Goal: Check status: Check status

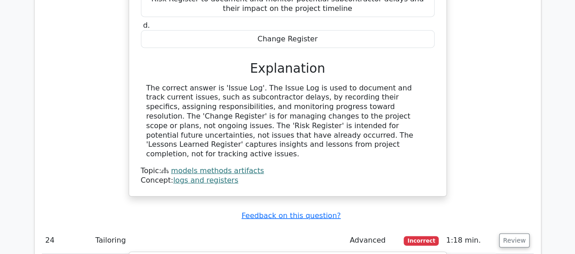
scroll to position [13042, 0]
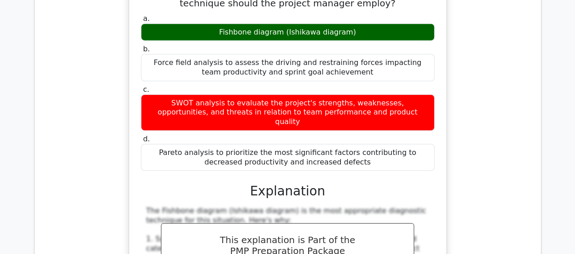
scroll to position [13451, 0]
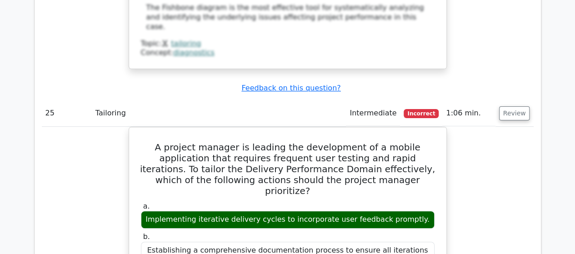
scroll to position [13906, 0]
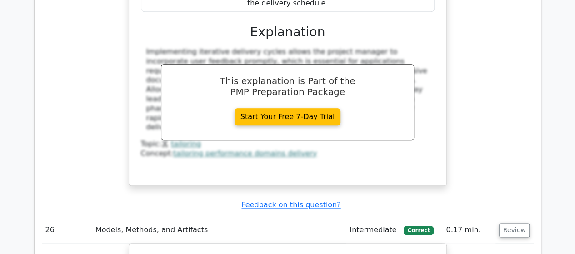
scroll to position [14224, 0]
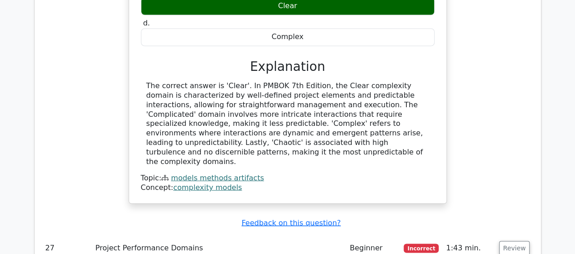
scroll to position [14588, 0]
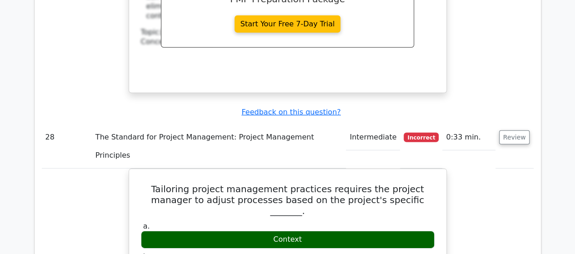
scroll to position [15133, 0]
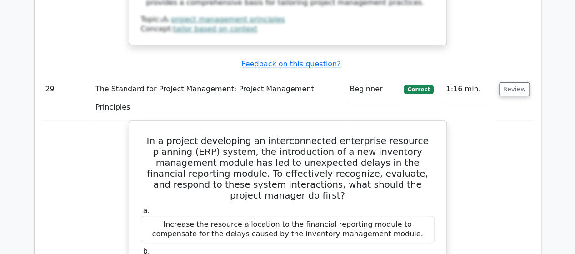
scroll to position [15633, 0]
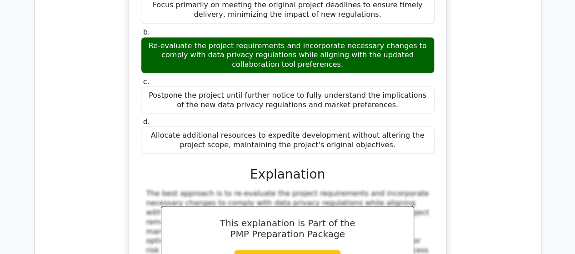
scroll to position [16360, 0]
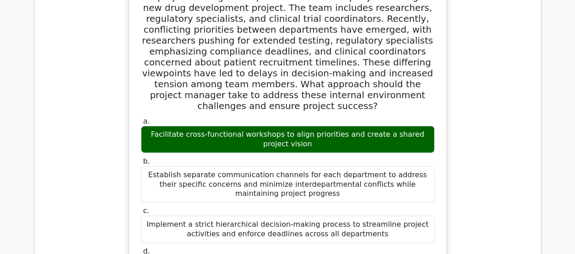
scroll to position [16814, 0]
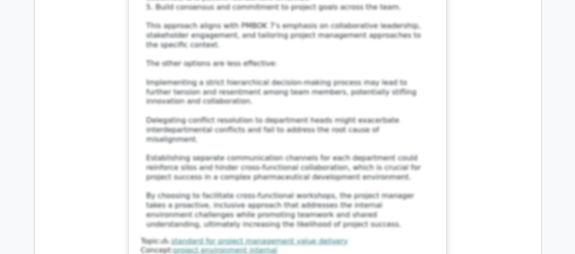
scroll to position [17223, 0]
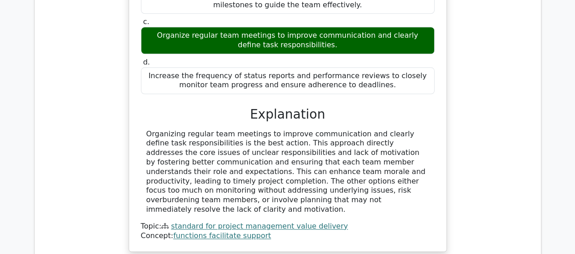
scroll to position [17723, 0]
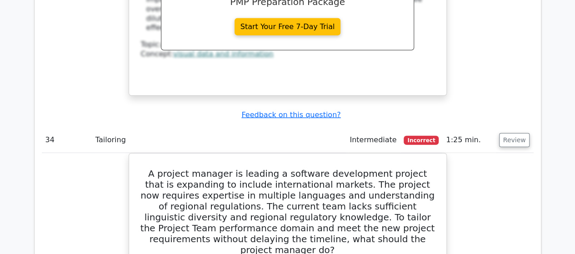
scroll to position [18359, 0]
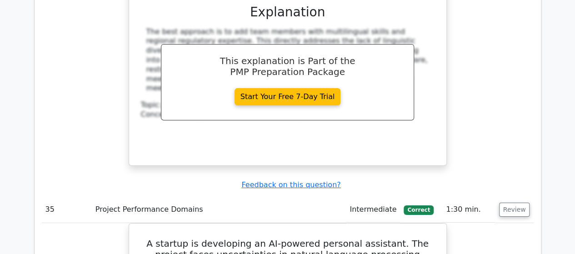
scroll to position [18814, 0]
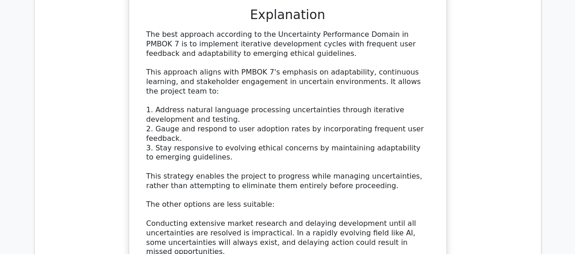
scroll to position [19268, 0]
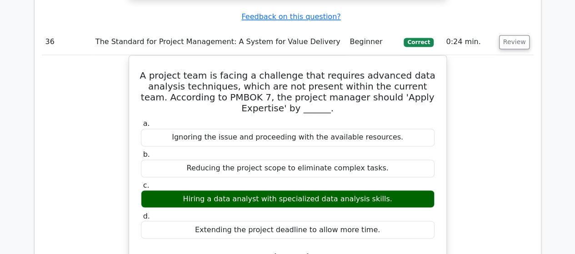
scroll to position [19723, 0]
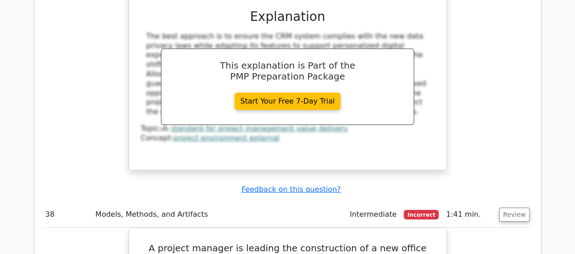
scroll to position [20314, 0]
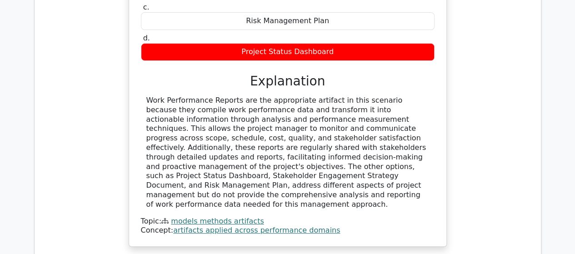
scroll to position [20813, 0]
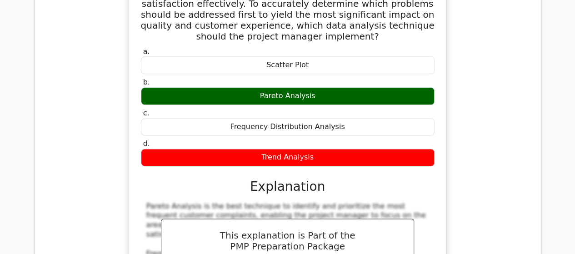
scroll to position [21177, 0]
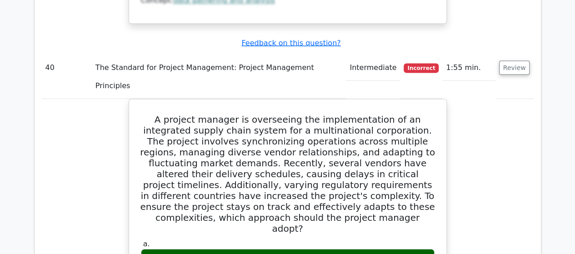
scroll to position [21586, 0]
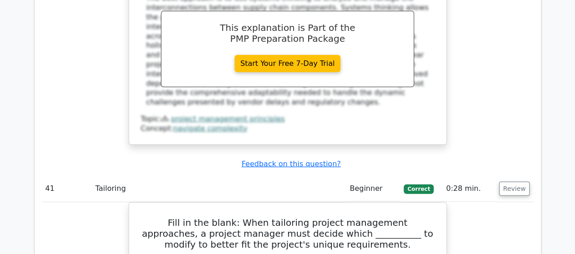
scroll to position [21995, 0]
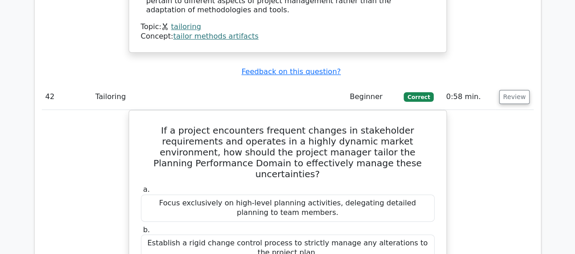
scroll to position [22449, 0]
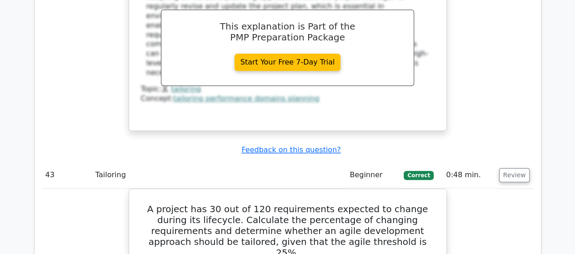
scroll to position [22858, 0]
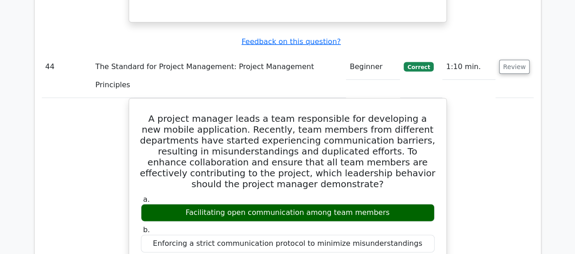
scroll to position [23404, 0]
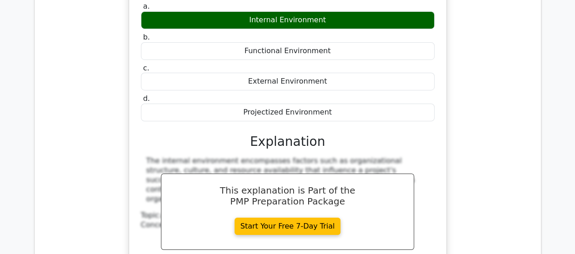
scroll to position [23994, 0]
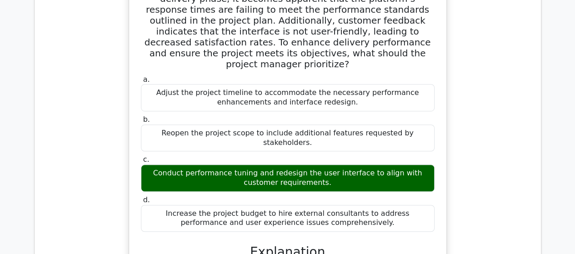
scroll to position [24403, 0]
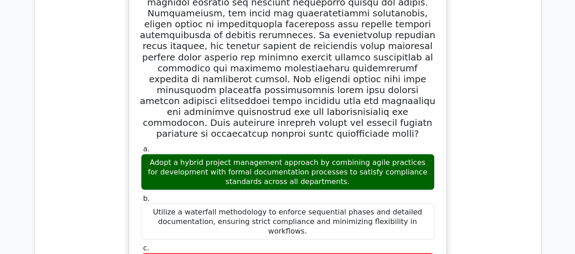
scroll to position [24812, 0]
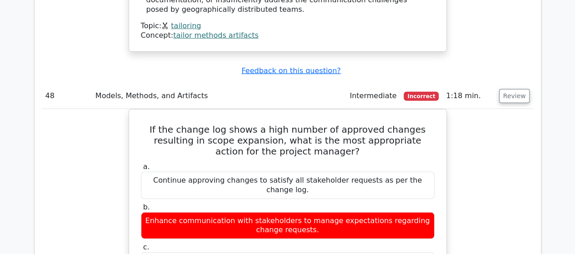
scroll to position [25442, 0]
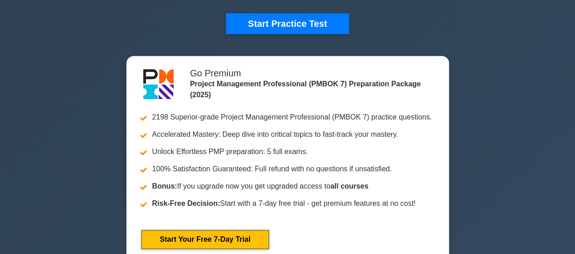
scroll to position [364, 0]
